Goal: Check status: Check status

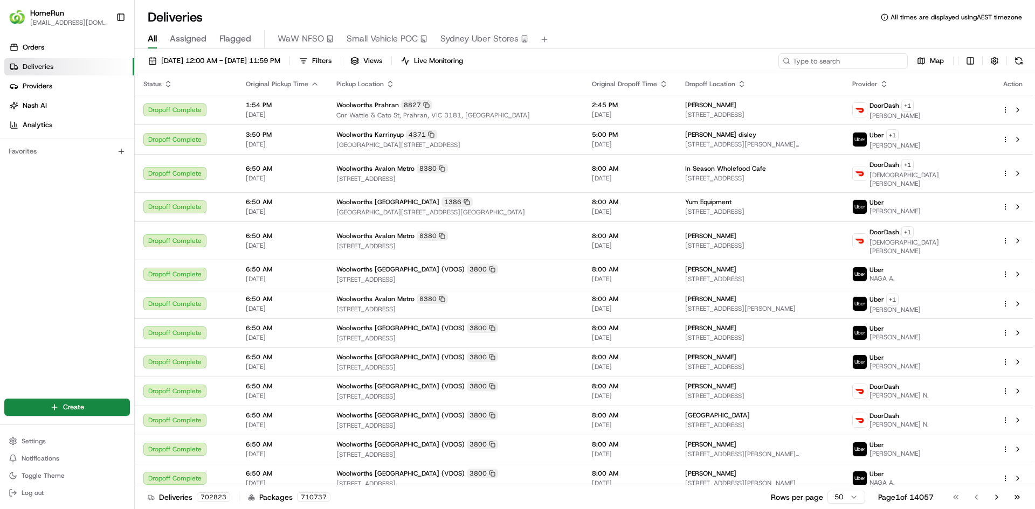
click at [852, 61] on input at bounding box center [842, 60] width 129 height 15
paste input "265567150"
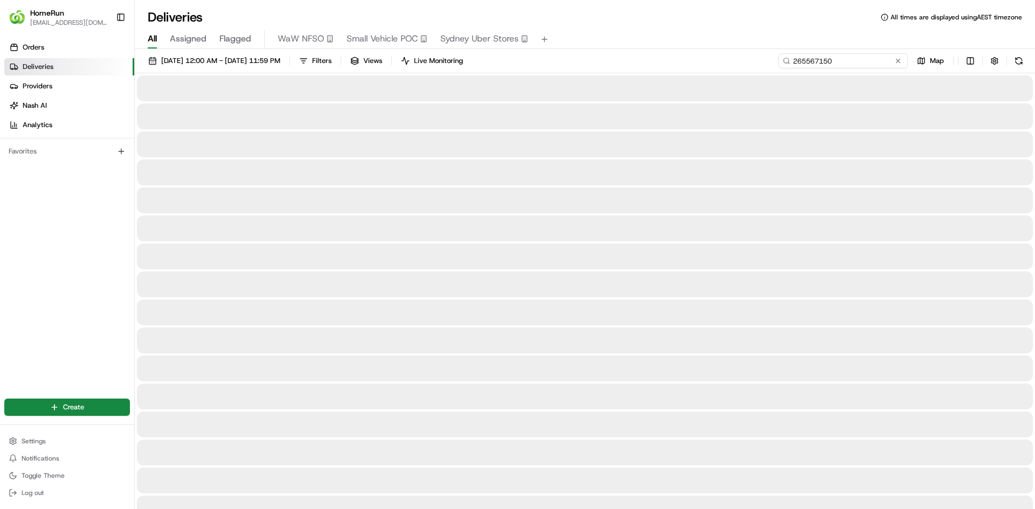
type input "265567150"
click at [752, 9] on div "Deliveries All times are displayed using AEST timezone" at bounding box center [585, 17] width 900 height 17
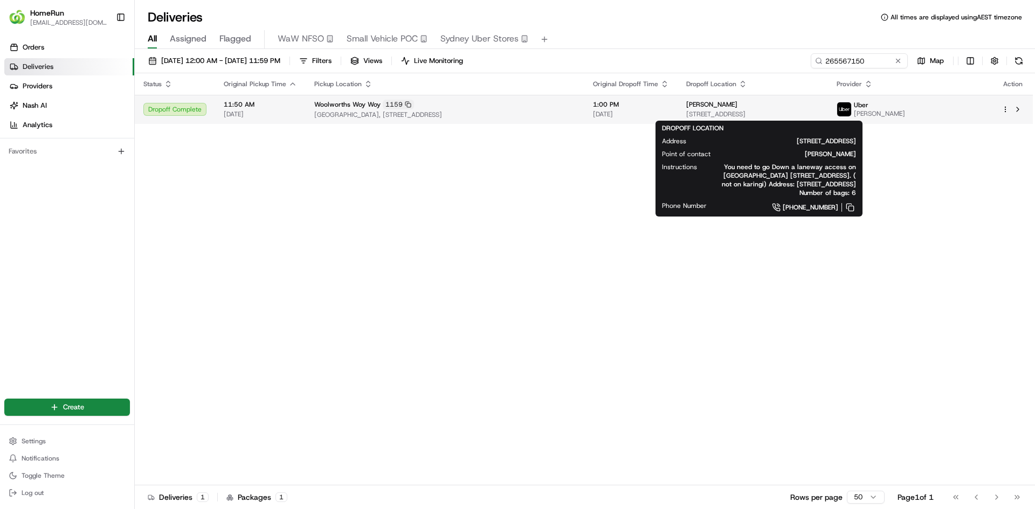
click at [780, 105] on div "[PERSON_NAME]" at bounding box center [752, 104] width 133 height 9
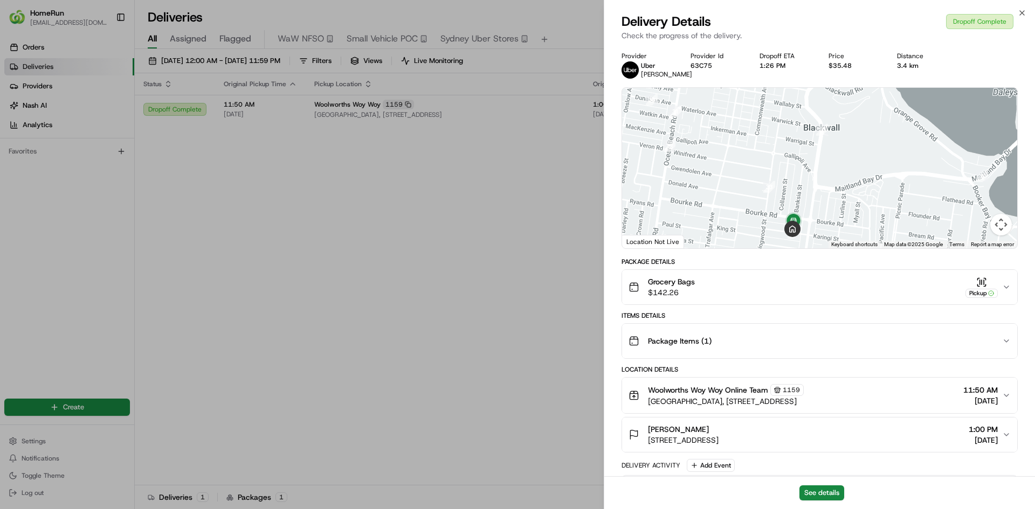
drag, startPoint x: 824, startPoint y: 184, endPoint x: 861, endPoint y: 170, distance: 39.2
click at [861, 170] on div at bounding box center [819, 168] width 395 height 161
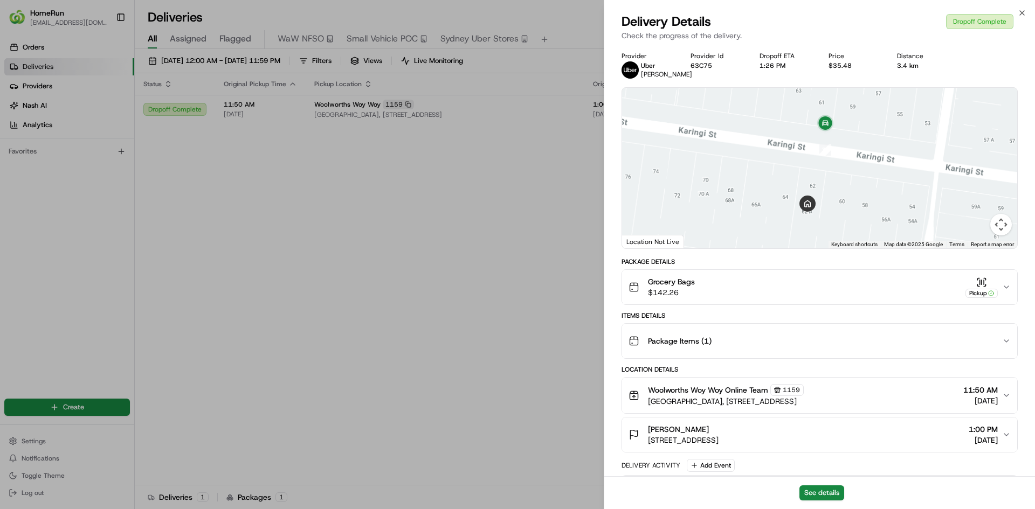
drag, startPoint x: 855, startPoint y: 219, endPoint x: 817, endPoint y: 110, distance: 114.9
click at [817, 110] on div at bounding box center [819, 168] width 395 height 161
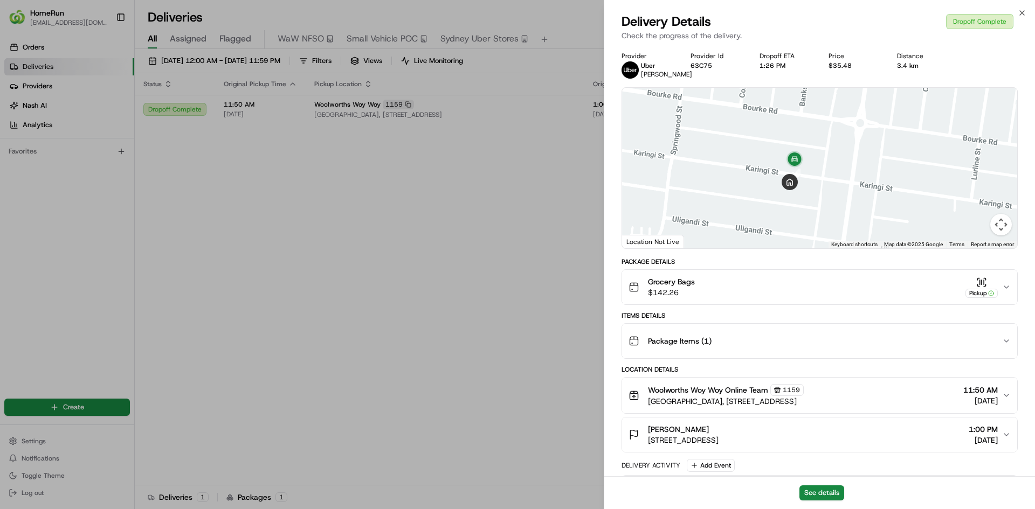
drag, startPoint x: 877, startPoint y: 140, endPoint x: 831, endPoint y: 171, distance: 55.6
click at [831, 171] on div at bounding box center [819, 168] width 395 height 161
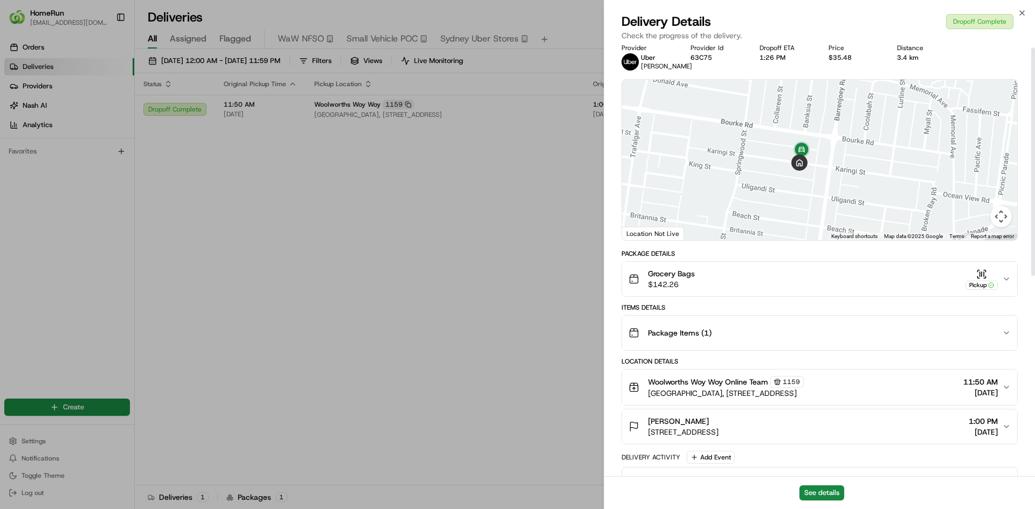
scroll to position [4, 0]
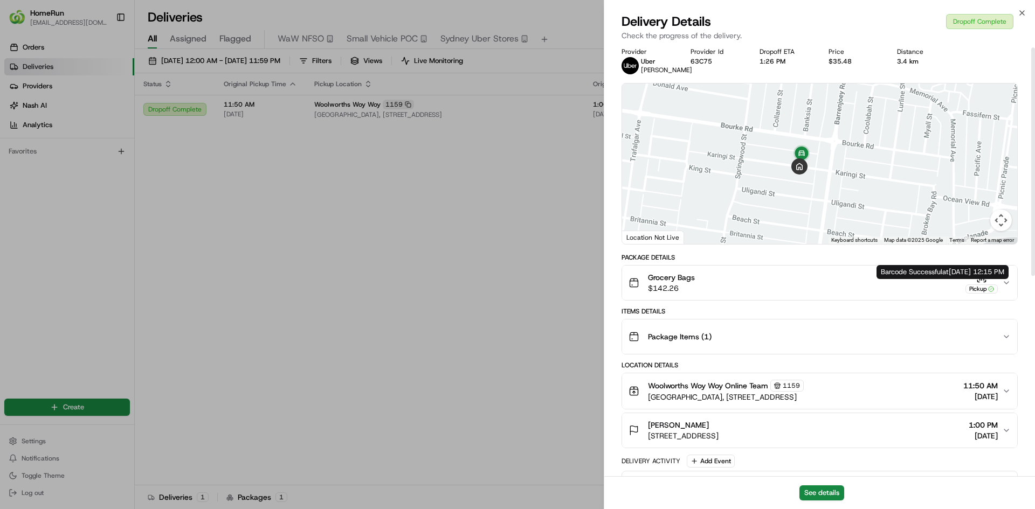
click at [1005, 287] on icon "button" at bounding box center [1006, 283] width 9 height 9
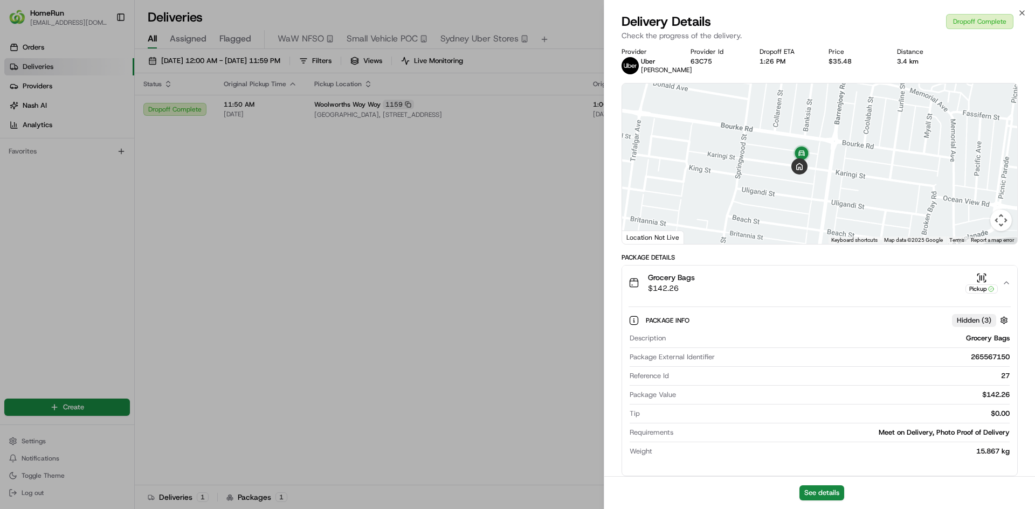
click at [1005, 287] on icon "button" at bounding box center [1006, 283] width 9 height 9
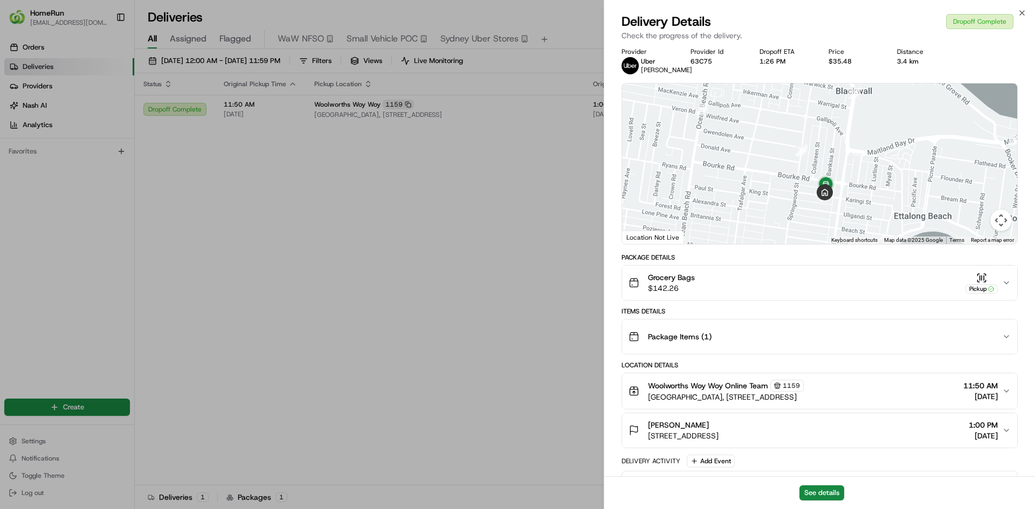
drag, startPoint x: 909, startPoint y: 164, endPoint x: 934, endPoint y: 192, distance: 37.4
click at [934, 192] on div at bounding box center [819, 164] width 395 height 161
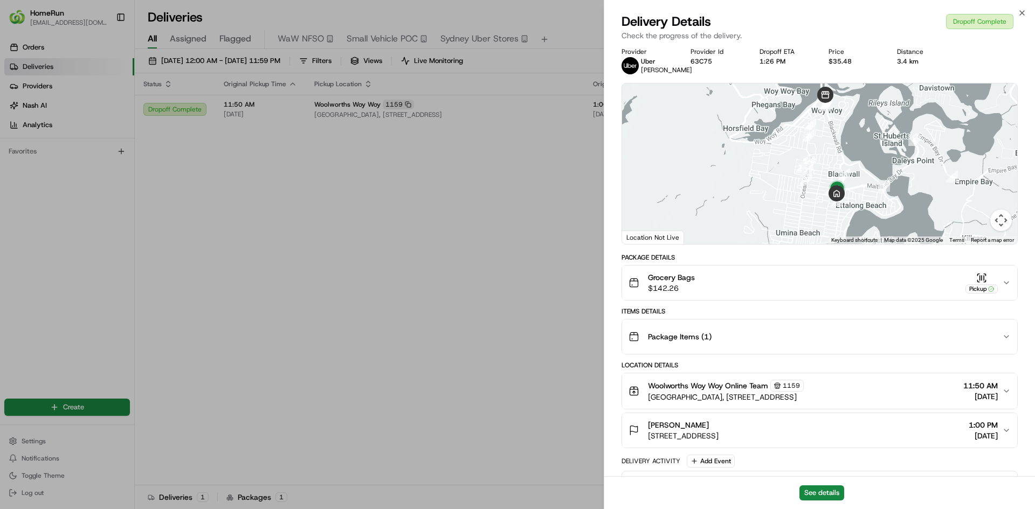
drag, startPoint x: 881, startPoint y: 154, endPoint x: 865, endPoint y: 192, distance: 41.5
click at [865, 192] on div at bounding box center [819, 164] width 395 height 161
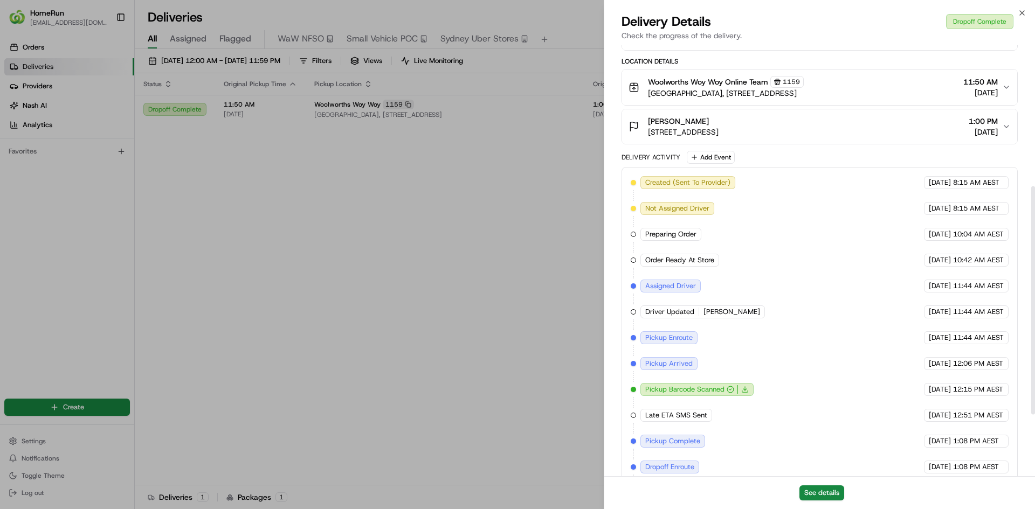
scroll to position [220, 0]
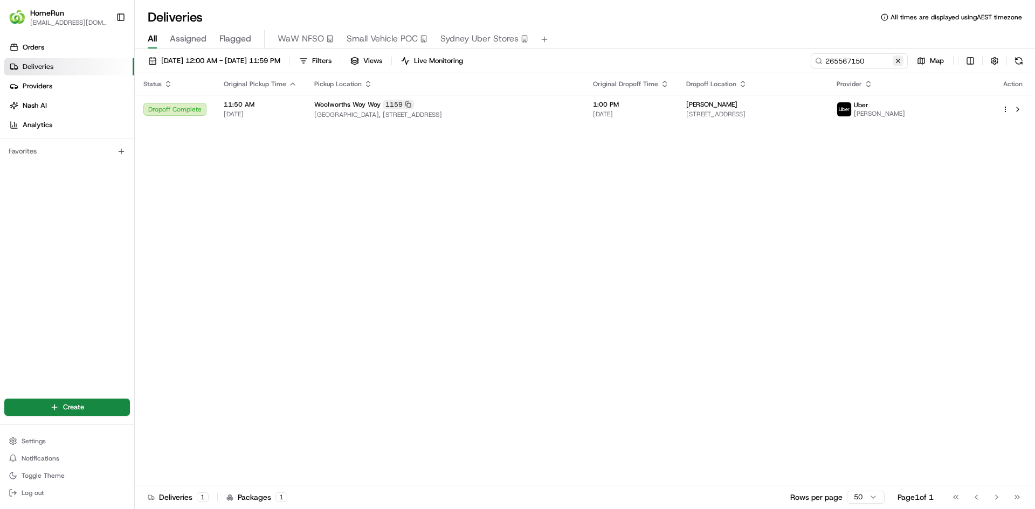
click at [894, 63] on button at bounding box center [898, 61] width 11 height 11
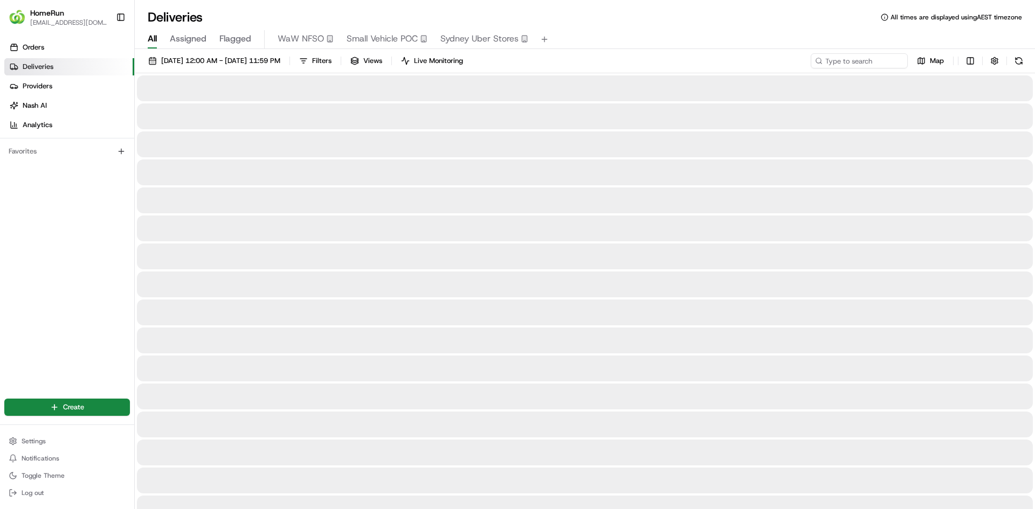
click at [760, 5] on div "Deliveries All times are displayed using AEST timezone All Assigned Flagged WaW…" at bounding box center [585, 254] width 900 height 509
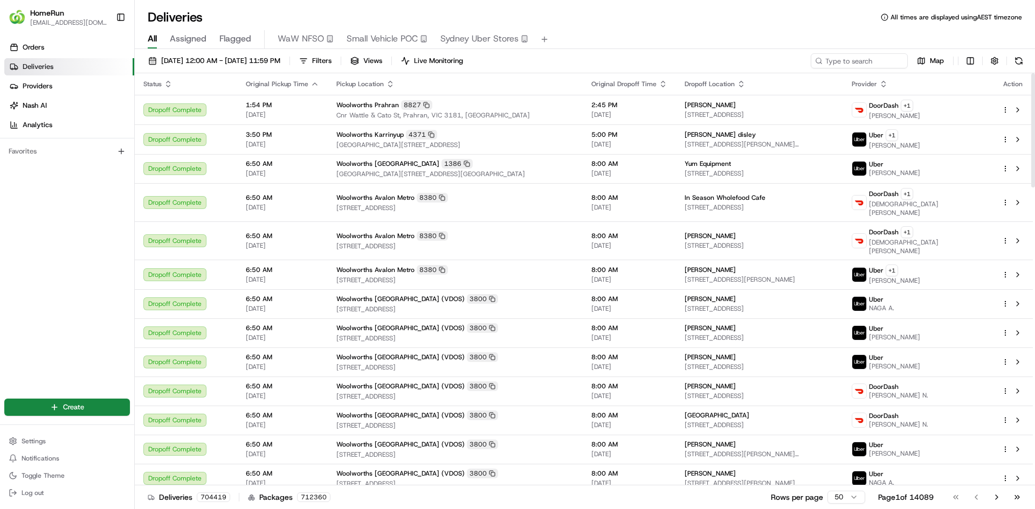
click at [735, 25] on div "Deliveries All times are displayed using AEST timezone" at bounding box center [585, 17] width 900 height 17
